Goal: Task Accomplishment & Management: Use online tool/utility

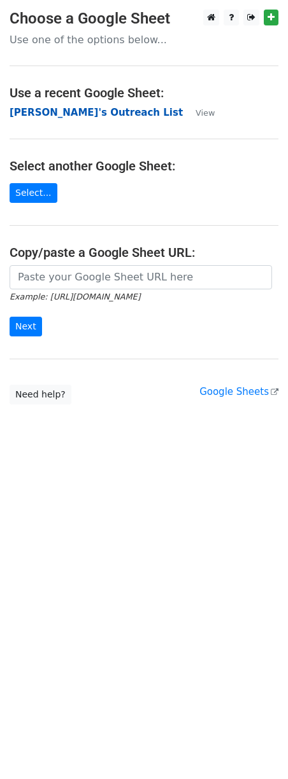
click at [52, 108] on strong "[PERSON_NAME]'s Outreach List" at bounding box center [96, 112] width 173 height 11
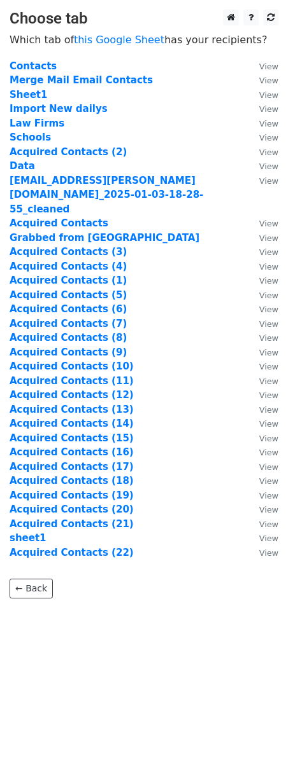
click at [59, 115] on td "Import New dailys" at bounding box center [128, 109] width 237 height 15
click at [62, 81] on strong "Merge Mail Email Contacts" at bounding box center [81, 79] width 143 height 11
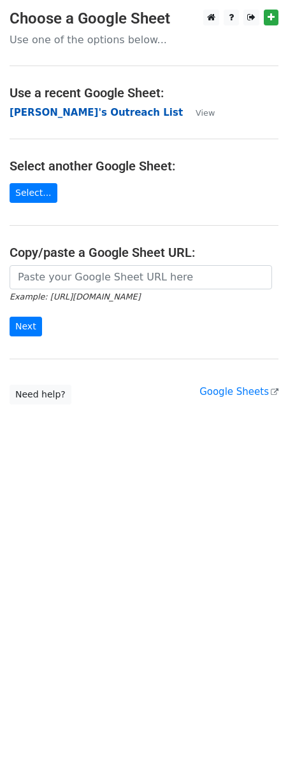
click at [83, 111] on strong "[PERSON_NAME]'s Outreach List" at bounding box center [96, 112] width 173 height 11
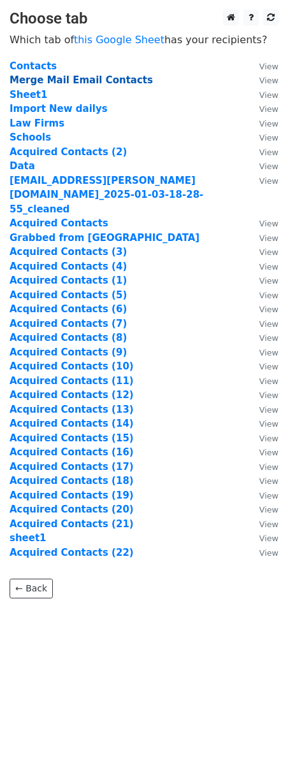
click at [51, 78] on strong "Merge Mail Email Contacts" at bounding box center [81, 79] width 143 height 11
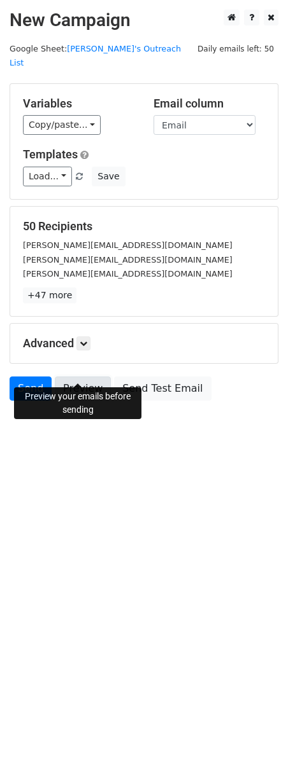
click at [79, 377] on link "Preview" at bounding box center [83, 389] width 56 height 24
click at [76, 377] on link "Preview" at bounding box center [83, 389] width 56 height 24
click at [89, 377] on link "Preview" at bounding box center [83, 389] width 56 height 24
click at [88, 377] on link "Preview" at bounding box center [83, 389] width 56 height 24
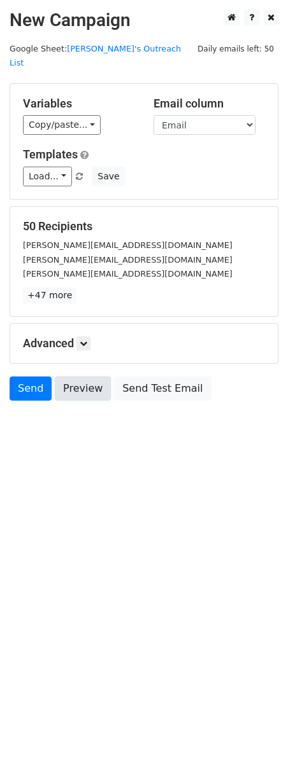
click at [83, 377] on link "Preview" at bounding box center [83, 389] width 56 height 24
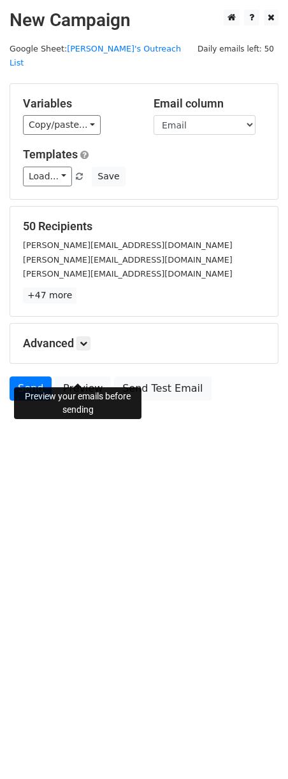
click at [73, 408] on div "Preview your emails before sending" at bounding box center [77, 403] width 127 height 32
click at [75, 377] on link "Preview" at bounding box center [83, 389] width 56 height 24
